Goal: Information Seeking & Learning: Learn about a topic

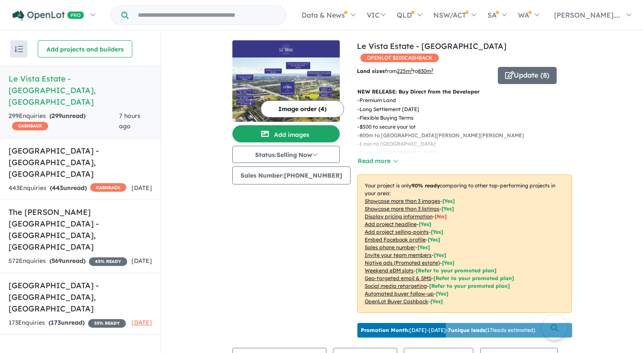
scroll to position [329, 0]
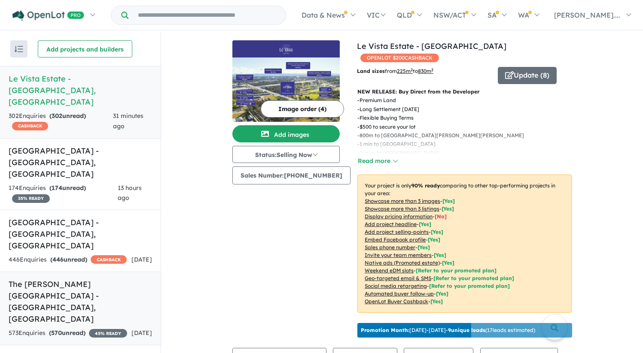
click at [96, 279] on h5 "The Rickard Gardens Estate - Leppington , NSW" at bounding box center [80, 302] width 143 height 46
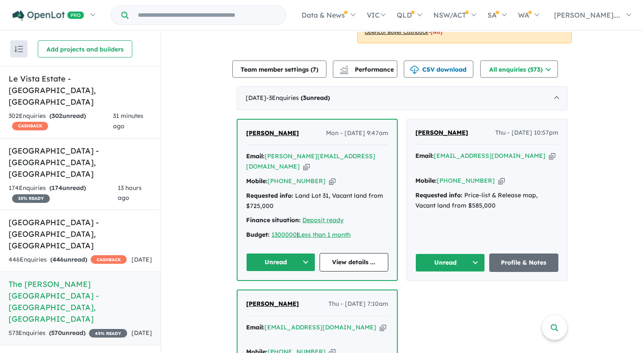
scroll to position [280, 0]
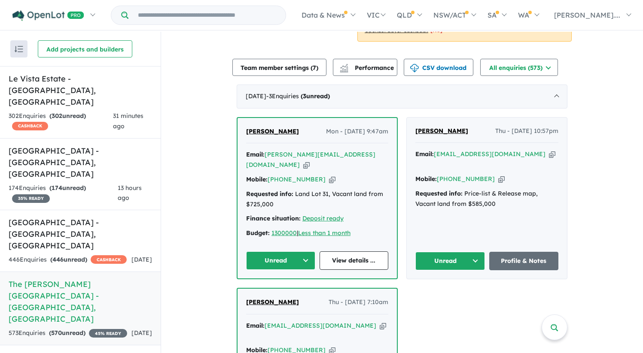
click at [277, 128] on span "George Kizana" at bounding box center [272, 132] width 53 height 8
click at [77, 217] on h5 "Leppington Square Estate - Leppington , NSW" at bounding box center [80, 234] width 143 height 35
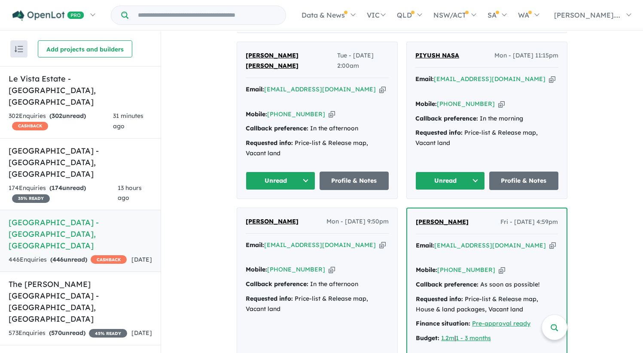
scroll to position [363, 0]
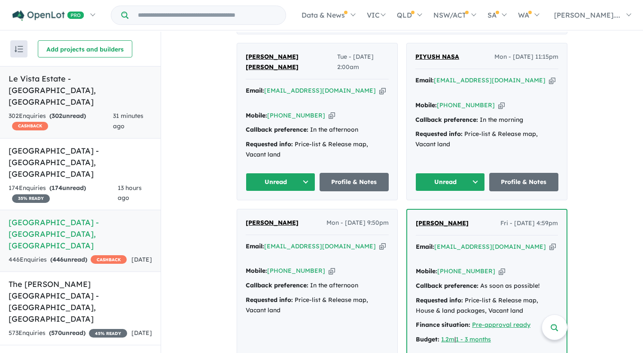
click at [67, 79] on h5 "Le Vista Estate - Austral , NSW" at bounding box center [80, 90] width 143 height 35
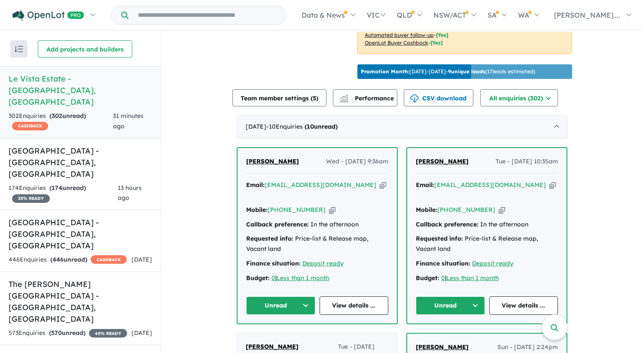
scroll to position [261, 0]
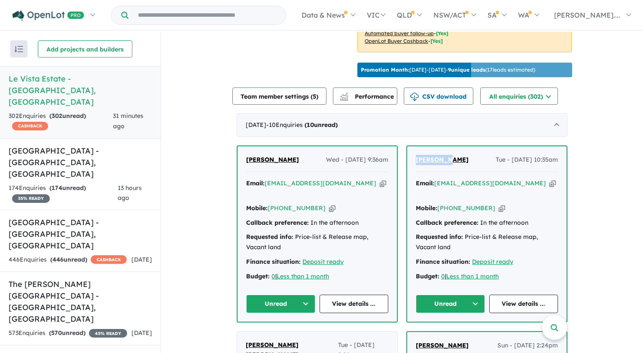
click at [438, 156] on span "Andi Issa" at bounding box center [442, 160] width 53 height 8
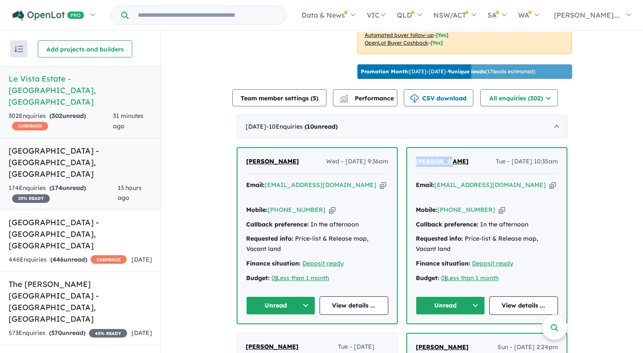
click at [56, 145] on h5 "Bellevue Estate - Austral , NSW" at bounding box center [80, 162] width 143 height 35
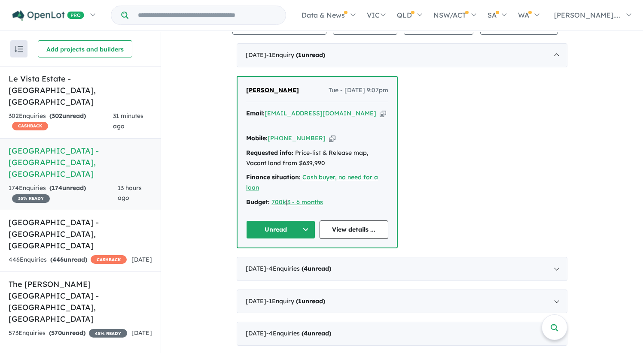
scroll to position [380, 0]
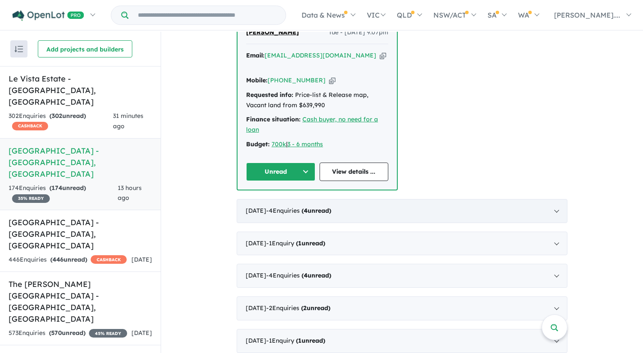
click at [321, 199] on div "September 2025 - 4 Enquir ies ( 4 unread)" at bounding box center [402, 211] width 331 height 24
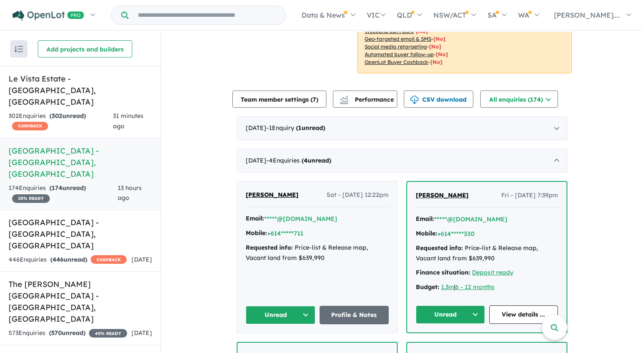
scroll to position [247, 0]
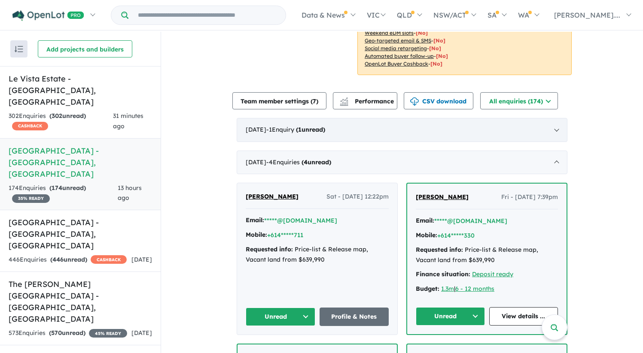
click at [300, 126] on span "- 1 Enquir y ( 1 unread)" at bounding box center [295, 130] width 59 height 8
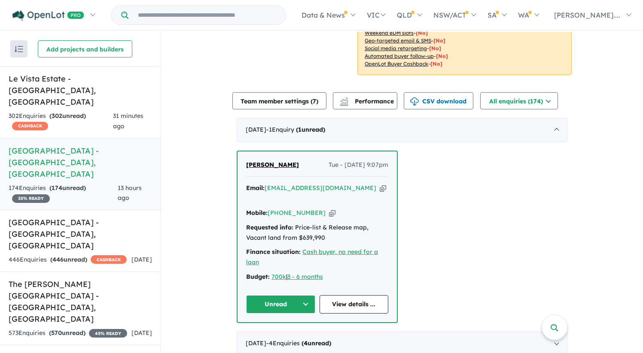
scroll to position [1, 0]
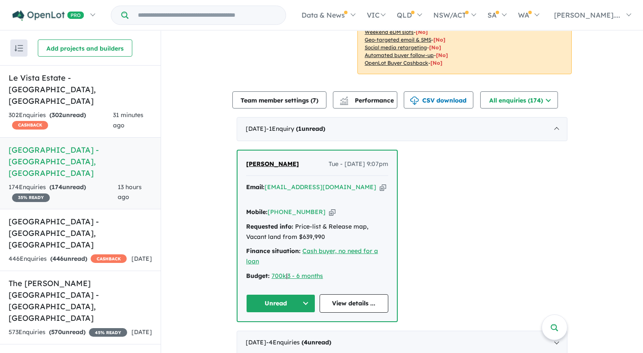
click at [275, 160] on span "[PERSON_NAME]" at bounding box center [272, 164] width 53 height 8
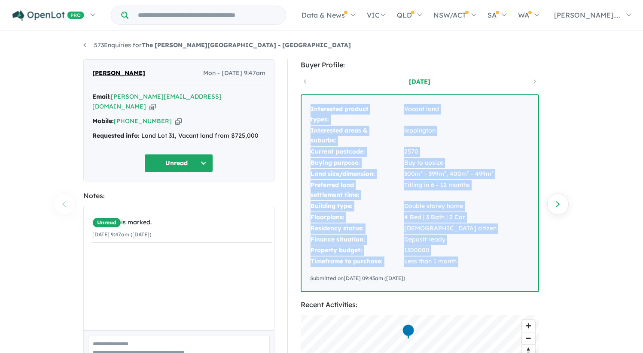
drag, startPoint x: 311, startPoint y: 107, endPoint x: 460, endPoint y: 270, distance: 220.7
click at [460, 270] on div "Interested product types: Vacant land Interested areas & suburbs: [GEOGRAPHIC_D…" at bounding box center [420, 193] width 237 height 196
copy tbody "Interested product types: Vacant land Interested areas & suburbs: [GEOGRAPHIC_D…"
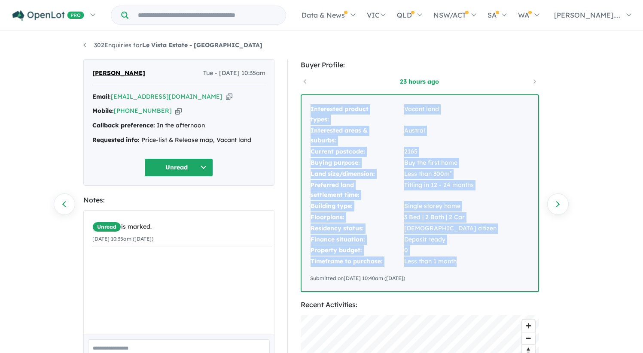
drag, startPoint x: 311, startPoint y: 108, endPoint x: 472, endPoint y: 265, distance: 225.1
click at [472, 265] on tbody "Interested product types: Vacant land Interested areas & suburbs: Austral Curre…" at bounding box center [403, 186] width 187 height 164
copy tbody "Interested product types: Vacant land Interested areas & suburbs: Austral Curre…"
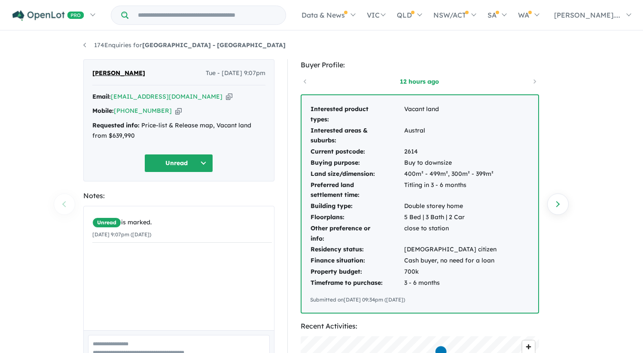
click at [226, 96] on icon "button" at bounding box center [229, 96] width 6 height 9
click at [175, 112] on icon "button" at bounding box center [178, 111] width 6 height 9
drag, startPoint x: 141, startPoint y: 124, endPoint x: 146, endPoint y: 139, distance: 16.0
click at [146, 139] on div "Requested info: Price-list & Release map, Vacant land from $639,990" at bounding box center [178, 131] width 173 height 21
copy div "Price-list & Release map, Vacant land from $639,990"
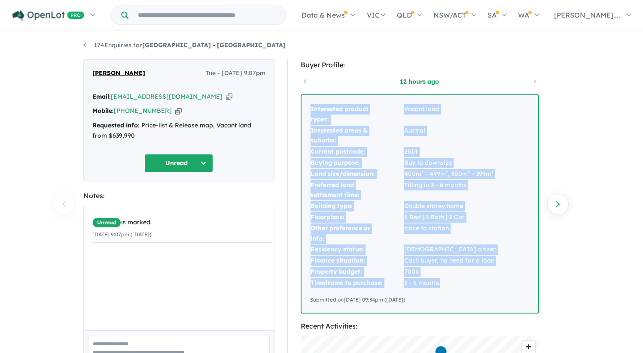
drag, startPoint x: 311, startPoint y: 110, endPoint x: 460, endPoint y: 288, distance: 231.7
click at [460, 288] on tbody "Interested product types: Vacant land Interested areas & suburbs: [GEOGRAPHIC_D…" at bounding box center [403, 196] width 187 height 185
copy tbody "Interested product types: Vacant land Interested areas & suburbs: [GEOGRAPHIC_D…"
